Goal: Browse casually

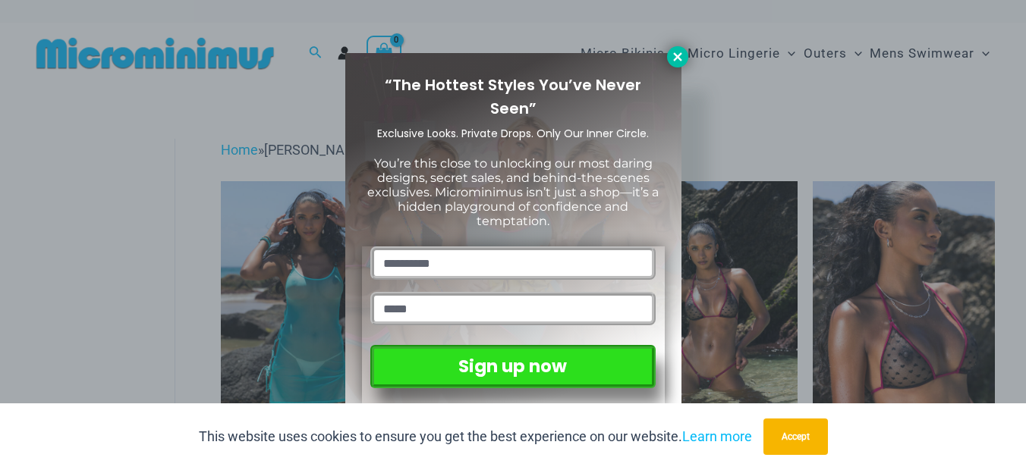
click at [679, 53] on icon at bounding box center [678, 57] width 14 height 14
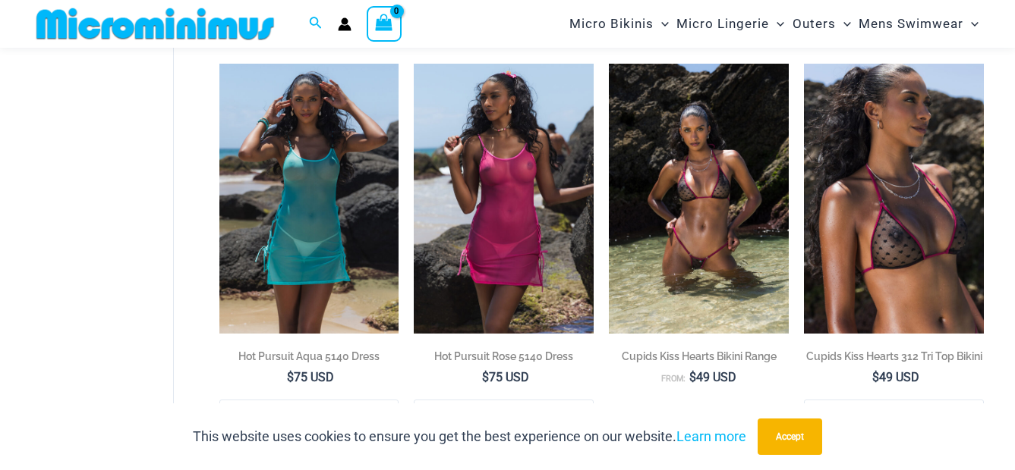
scroll to position [140, 0]
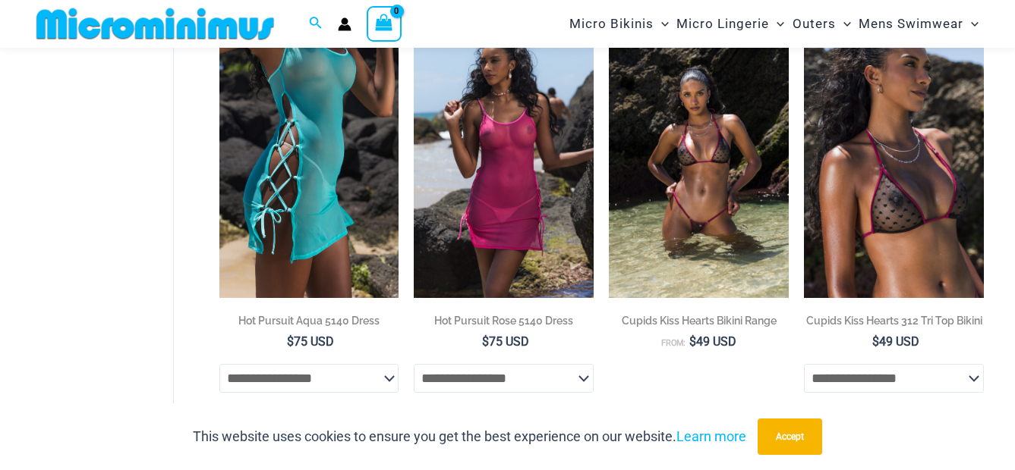
click at [342, 167] on img at bounding box center [309, 162] width 180 height 269
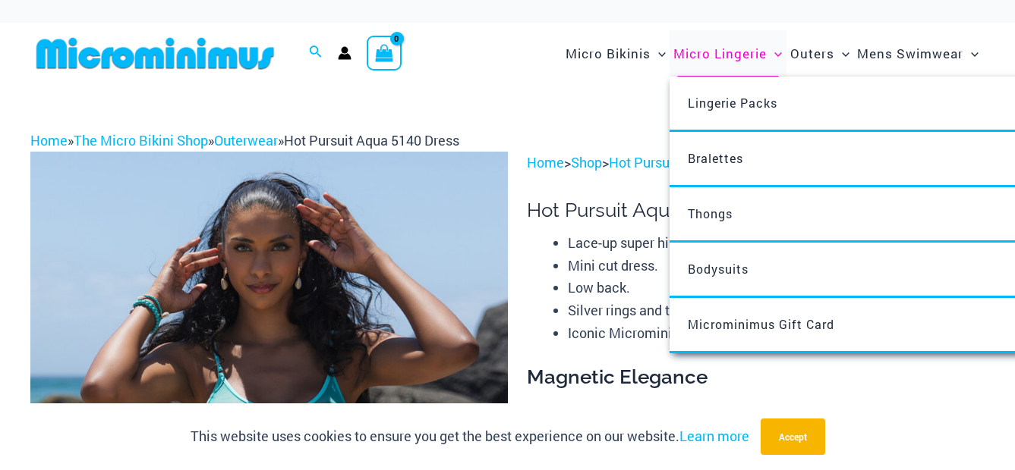
click at [731, 54] on span "Micro Lingerie" at bounding box center [719, 53] width 93 height 39
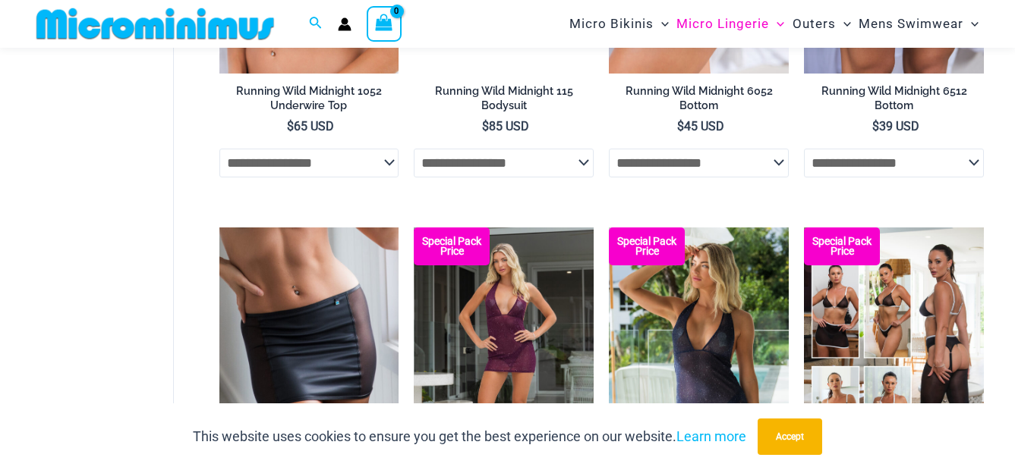
scroll to position [1745, 0]
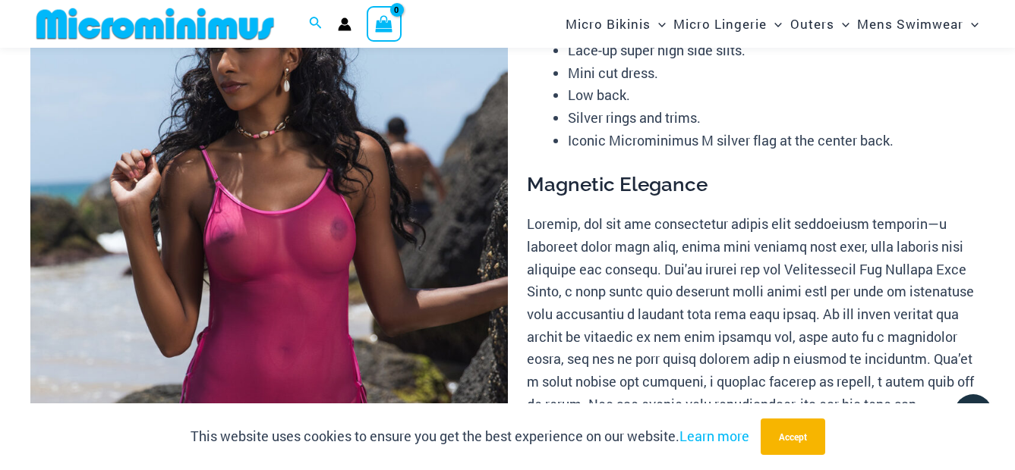
scroll to position [138, 0]
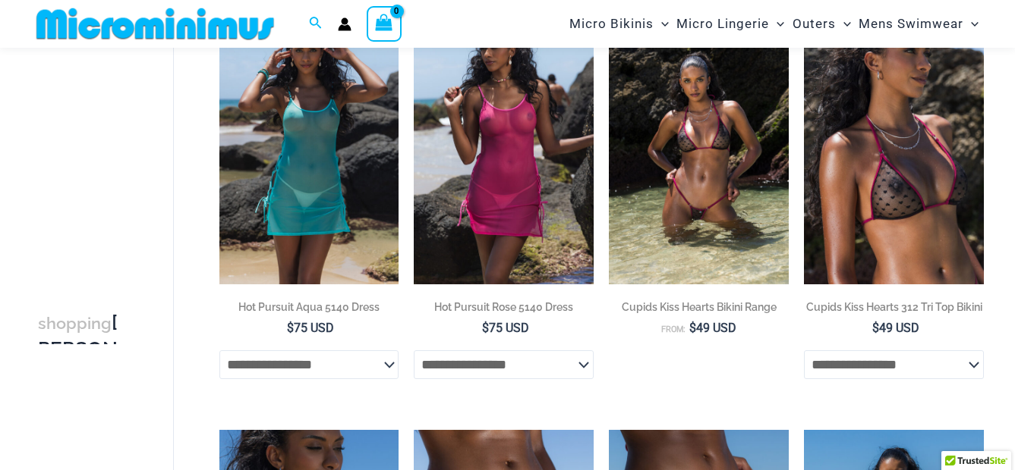
scroll to position [140, 0]
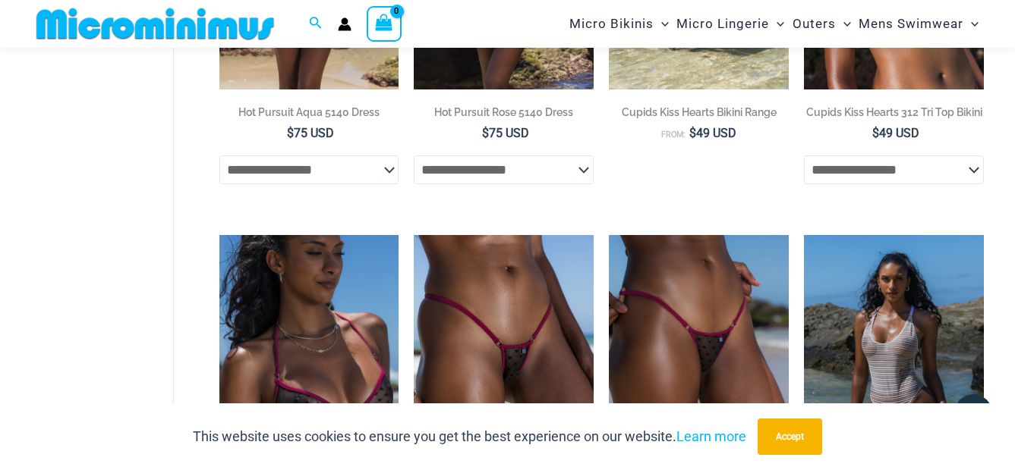
scroll to position [366, 0]
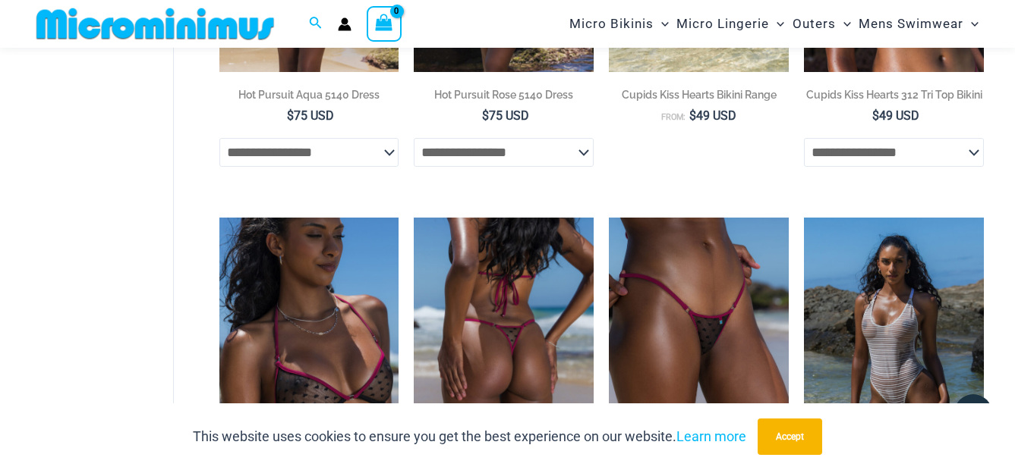
click at [461, 245] on img at bounding box center [504, 352] width 180 height 269
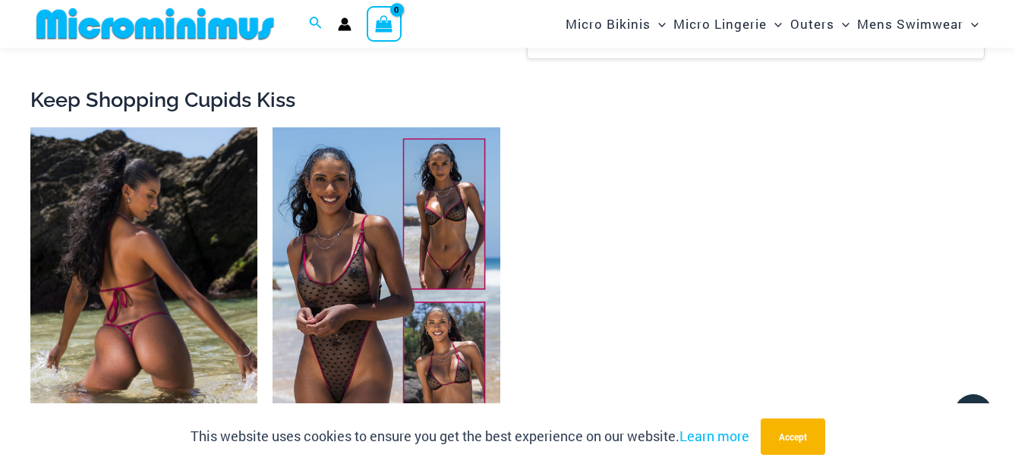
scroll to position [1442, 0]
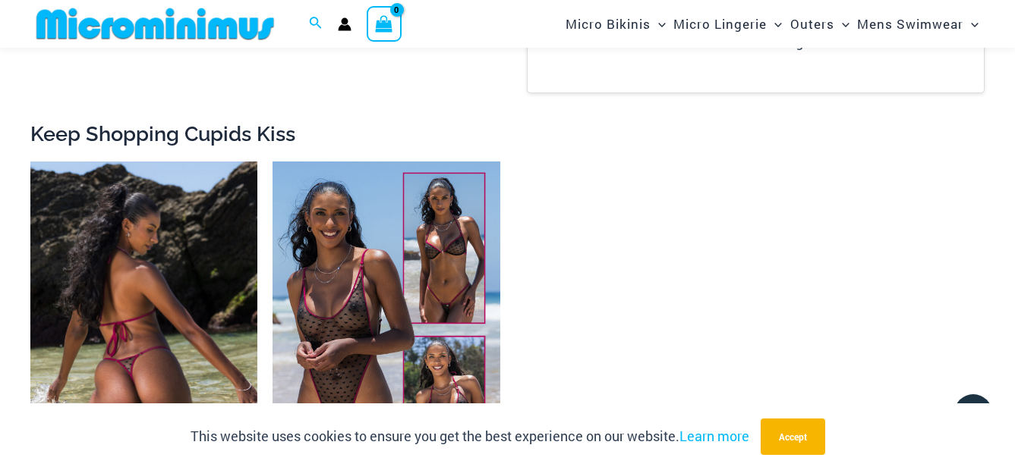
click at [189, 285] on img at bounding box center [143, 332] width 227 height 341
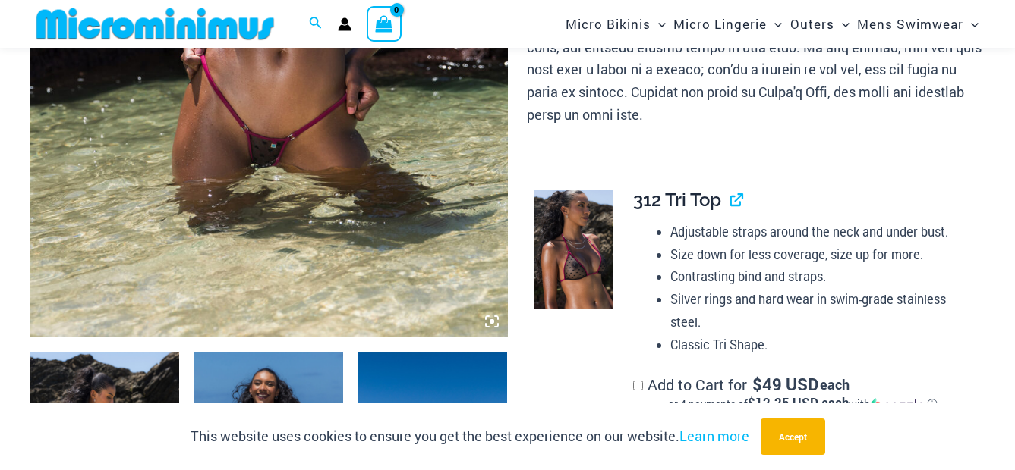
scroll to position [214, 0]
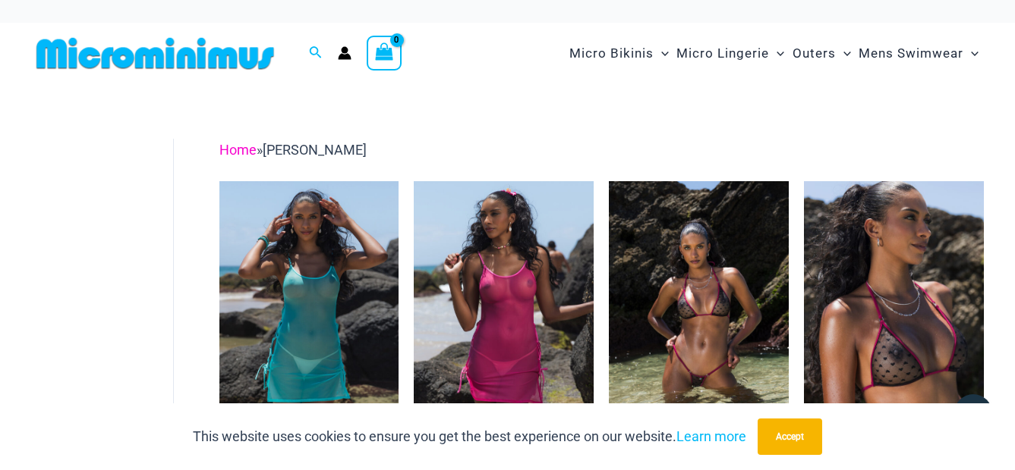
click at [233, 148] on link "Home" at bounding box center [237, 150] width 37 height 16
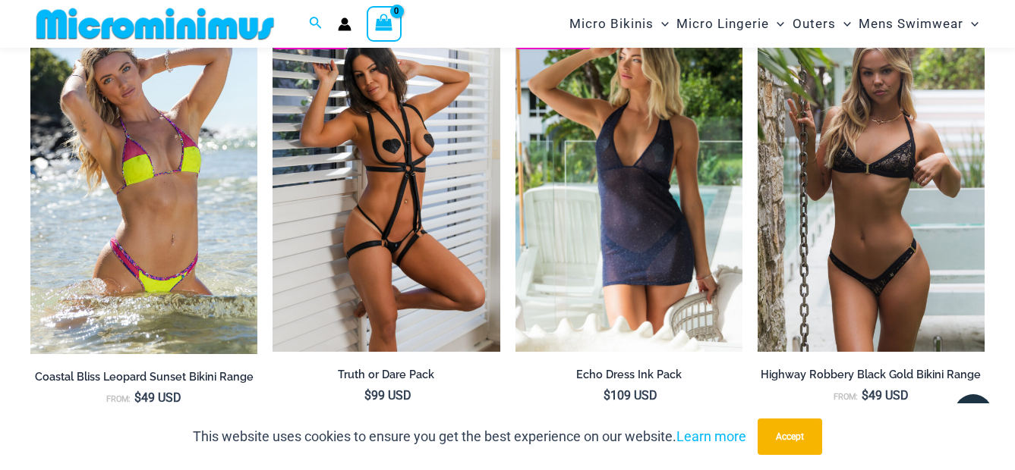
scroll to position [1581, 0]
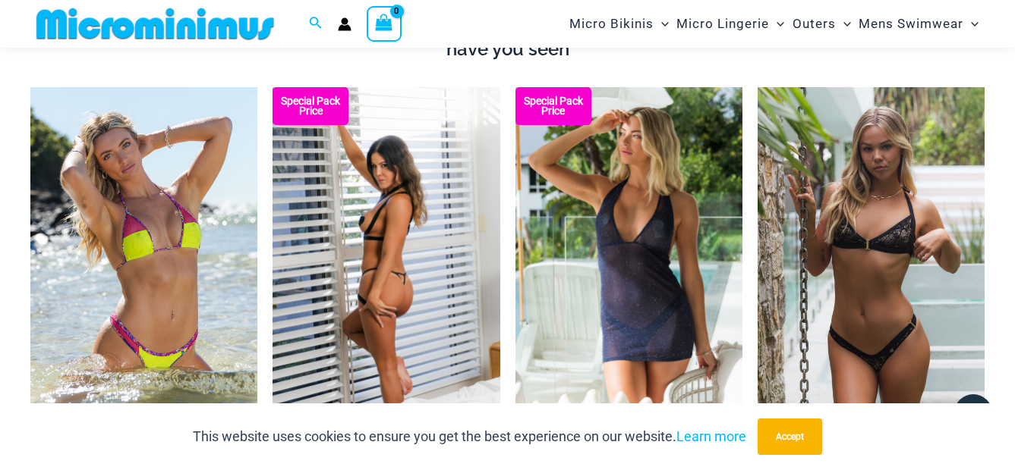
click at [349, 181] on img at bounding box center [385, 257] width 227 height 341
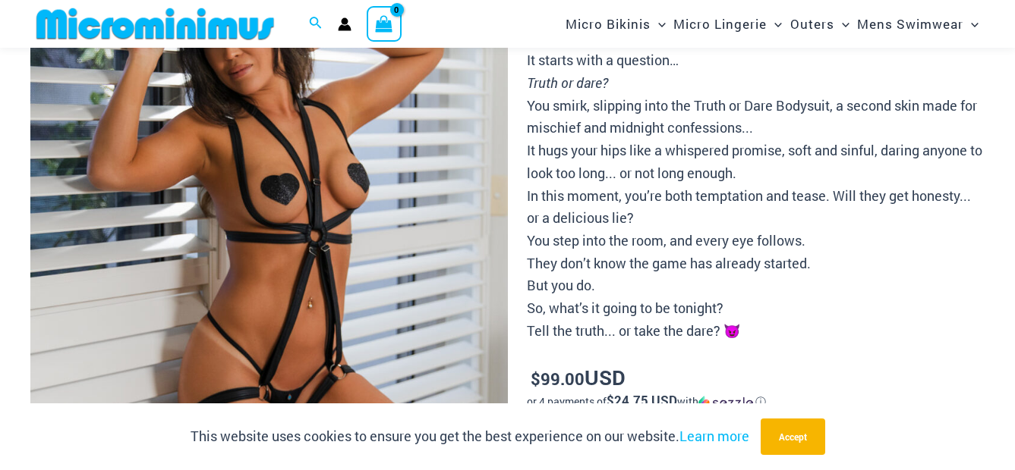
scroll to position [150, 0]
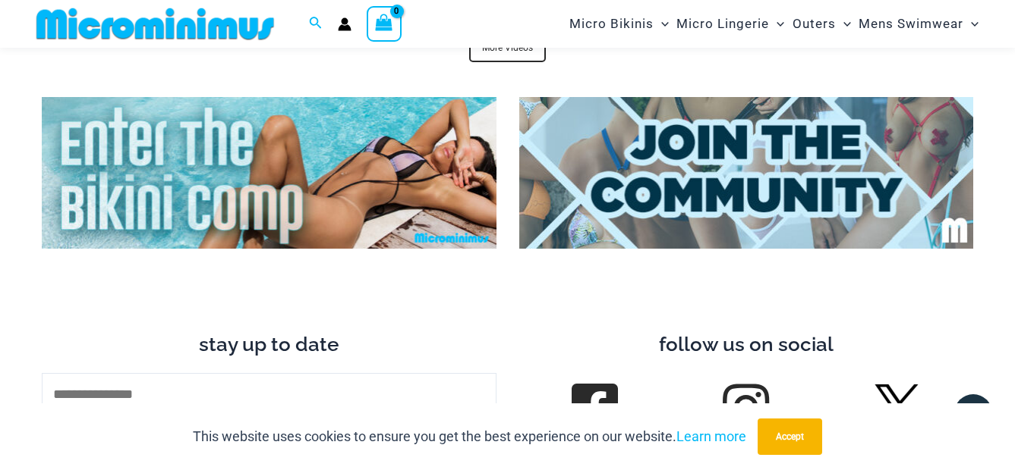
scroll to position [5736, 0]
